Goal: Browse casually

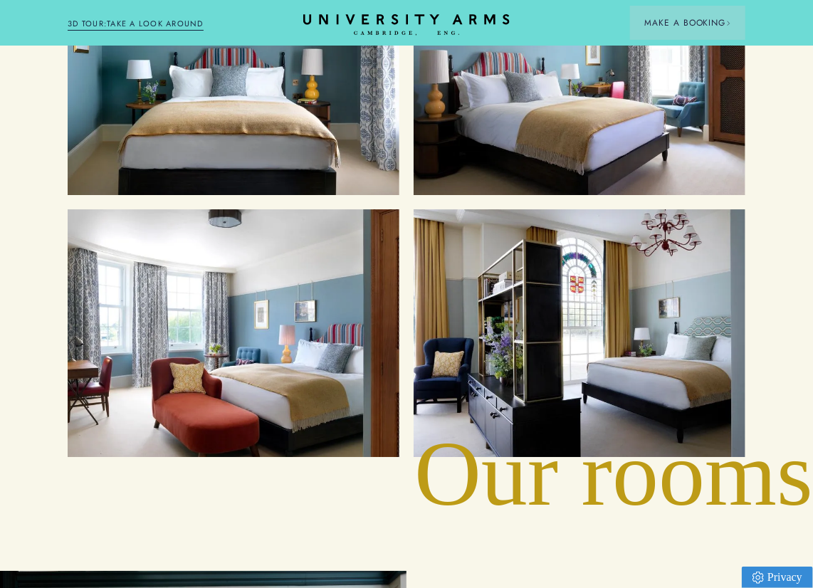
scroll to position [1708, 0]
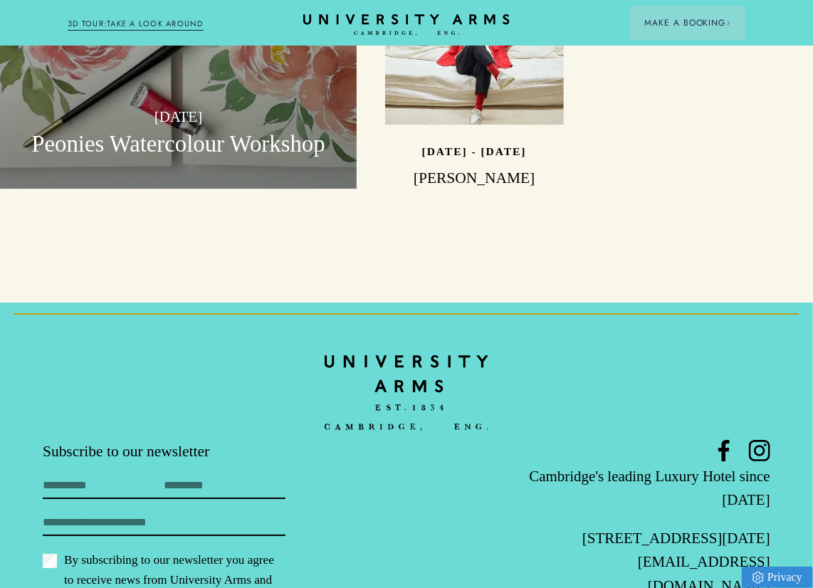
scroll to position [3734, 0]
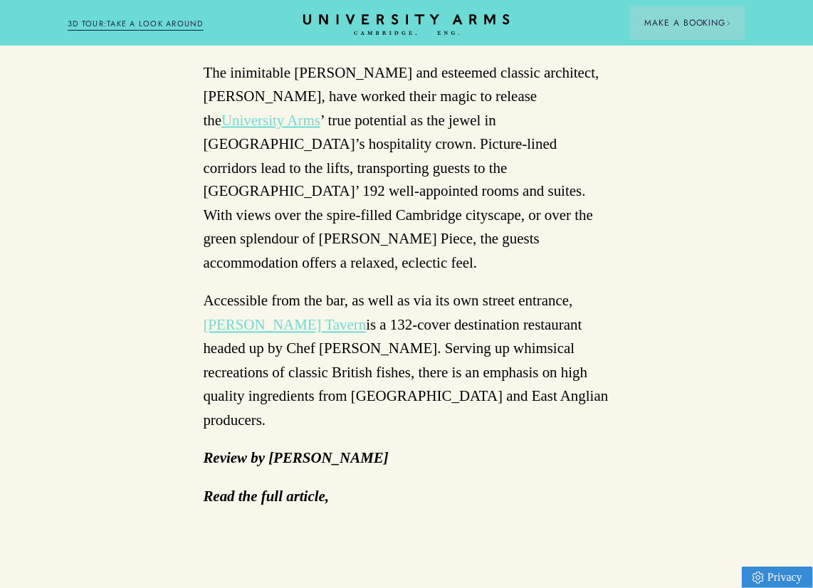
scroll to position [854, 0]
